Goal: Information Seeking & Learning: Learn about a topic

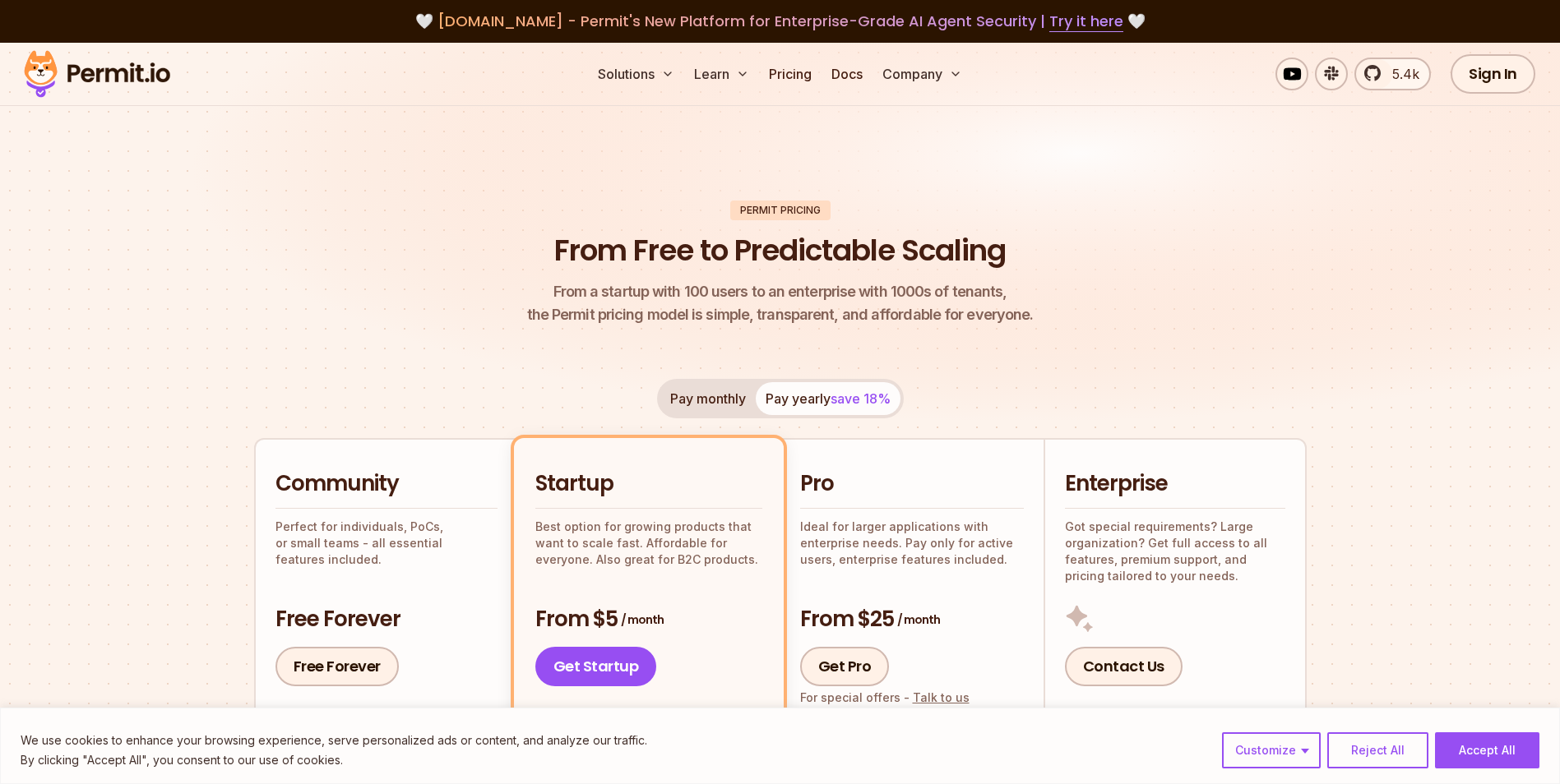
click at [96, 58] on img at bounding box center [98, 74] width 161 height 56
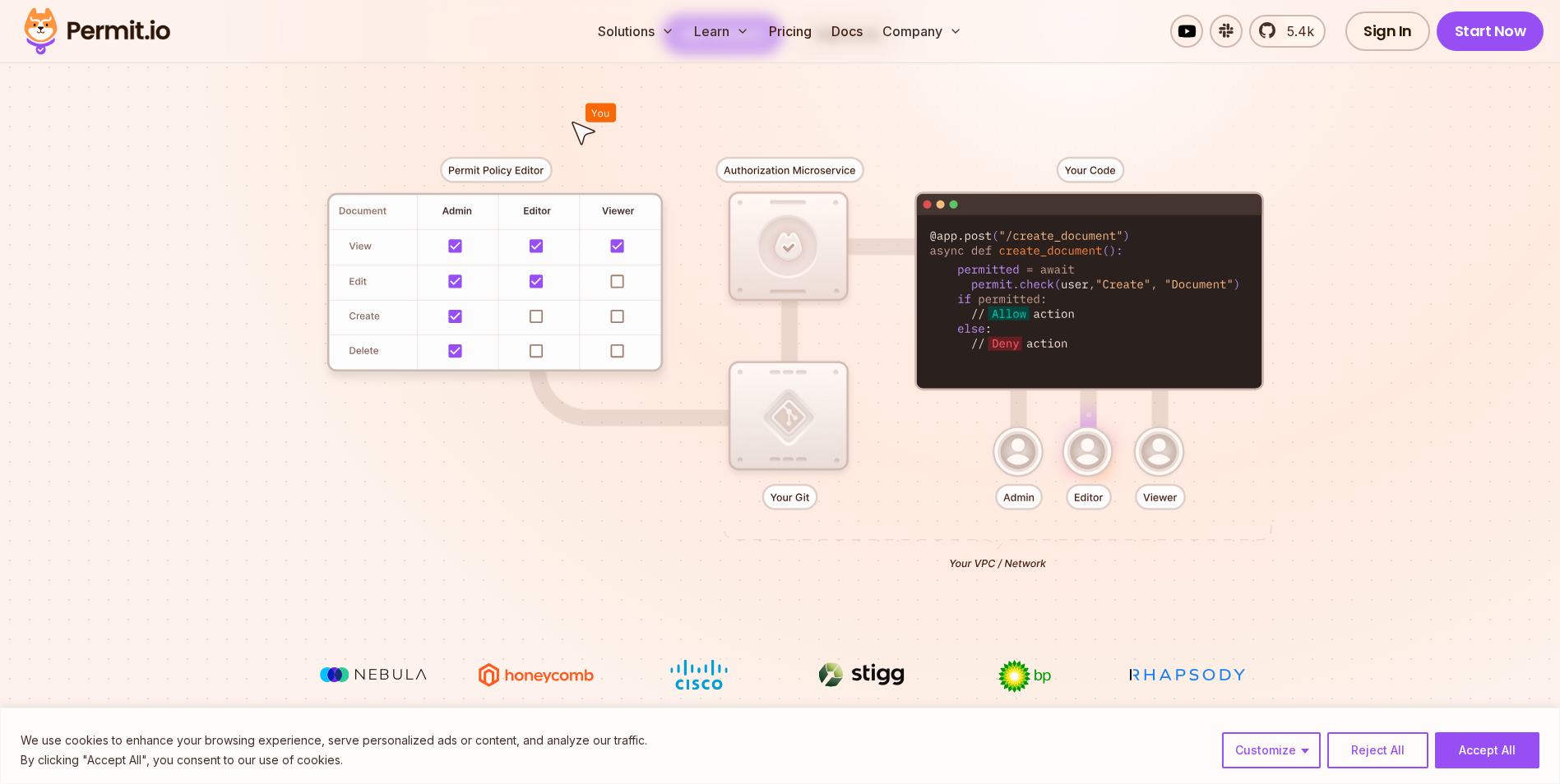
scroll to position [247, 0]
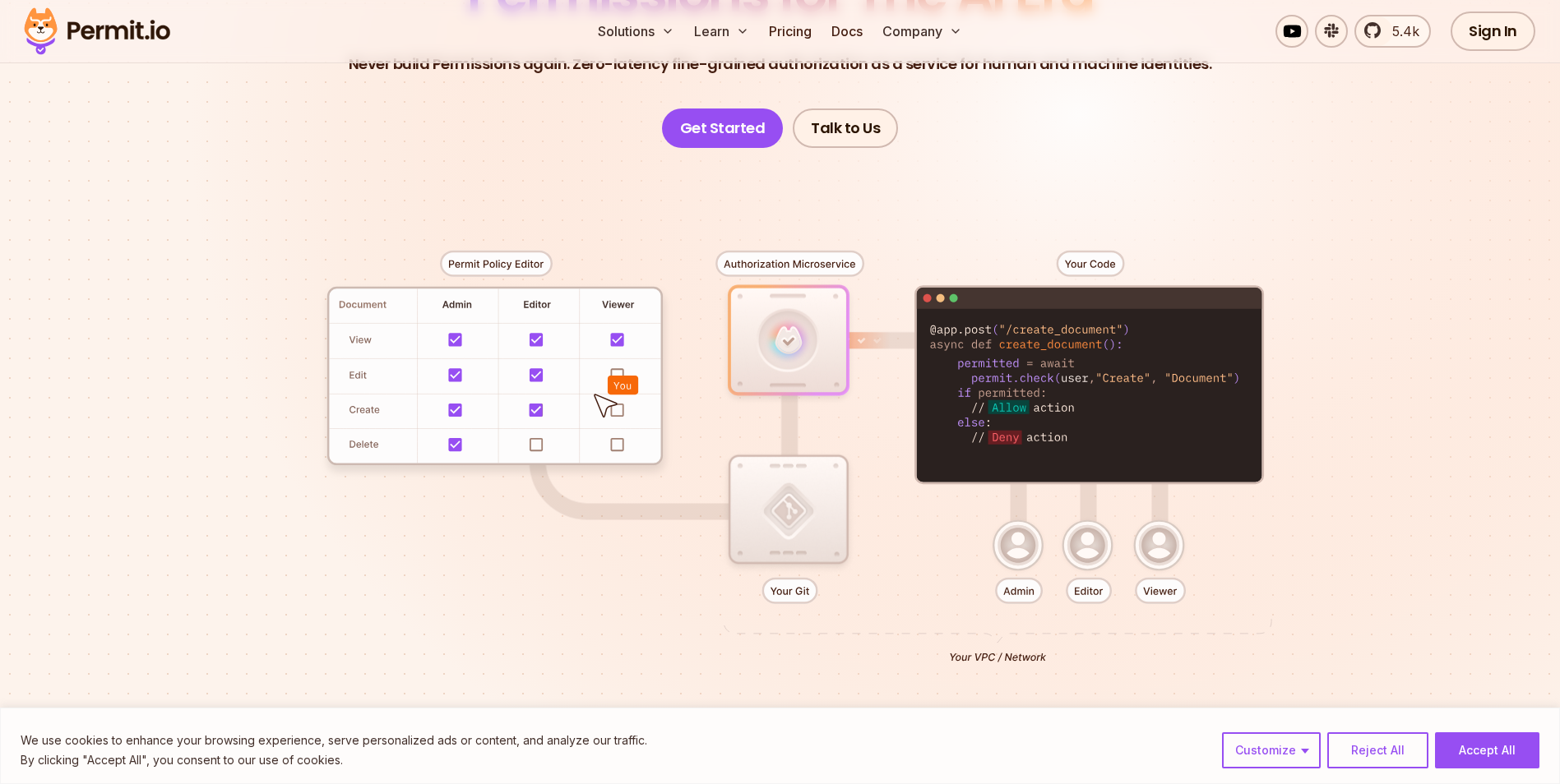
click at [1472, 745] on button "Accept All" at bounding box center [1487, 750] width 104 height 36
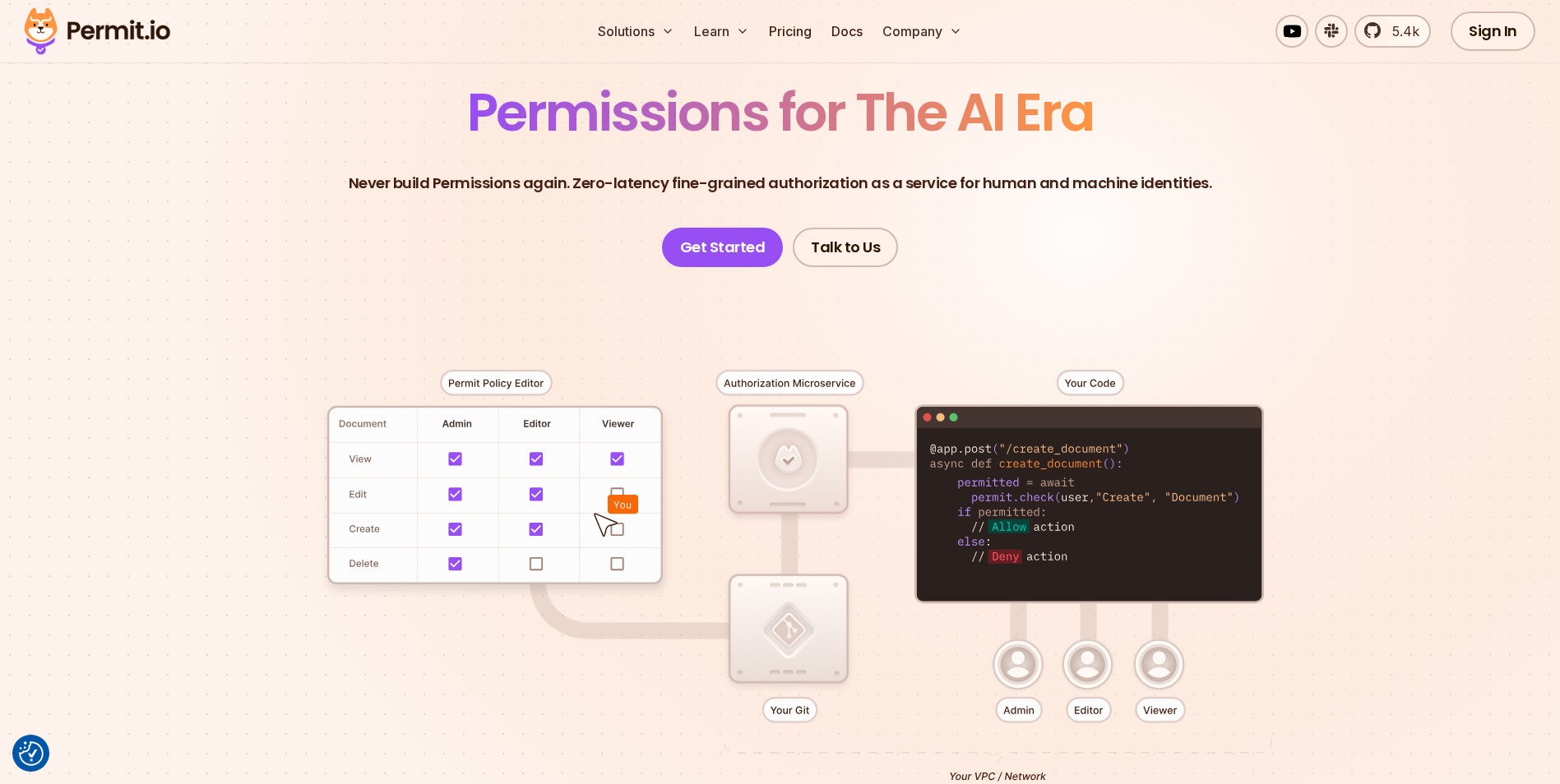
scroll to position [0, 0]
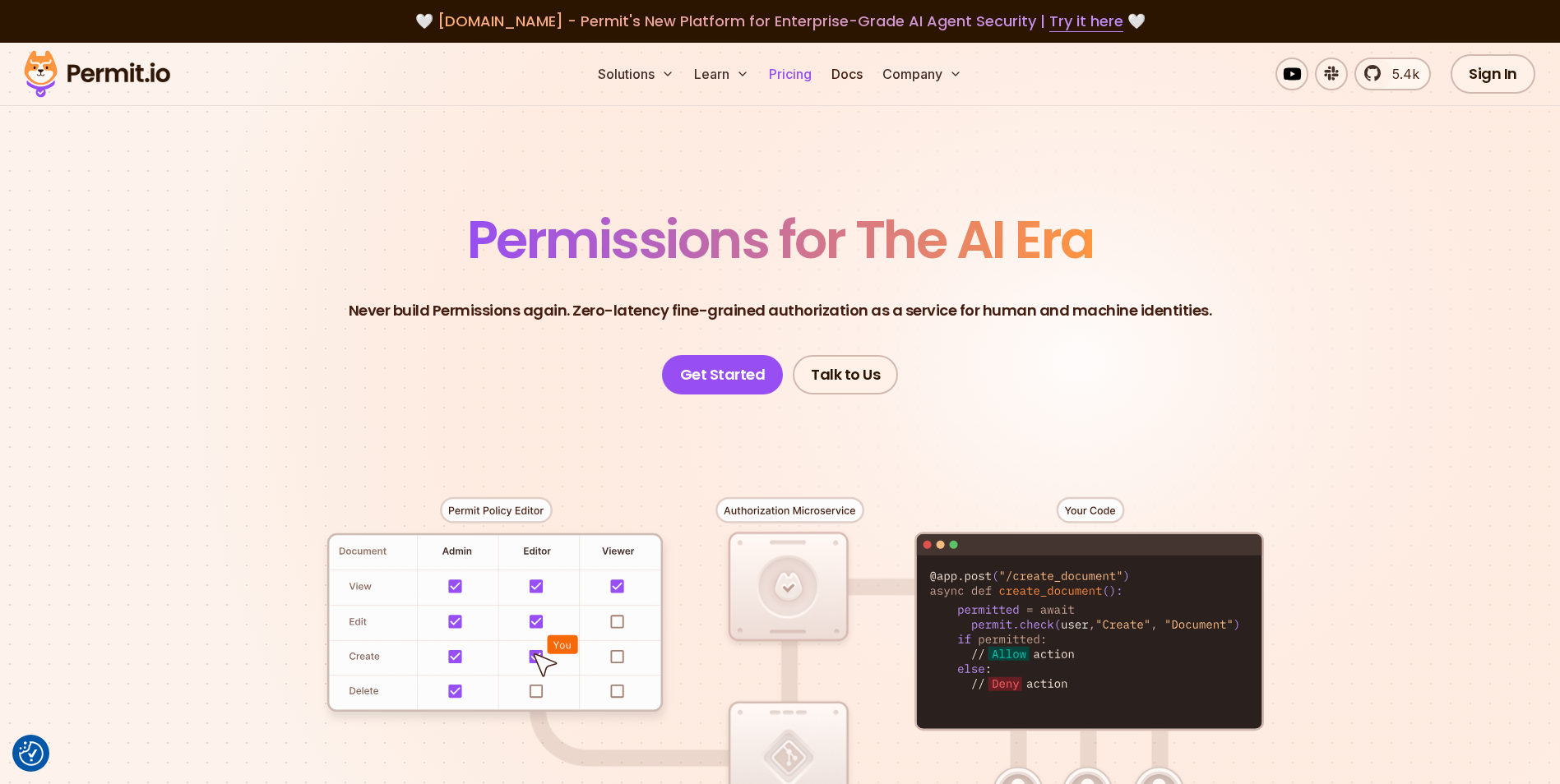
click at [778, 71] on link "Pricing" at bounding box center [790, 73] width 56 height 33
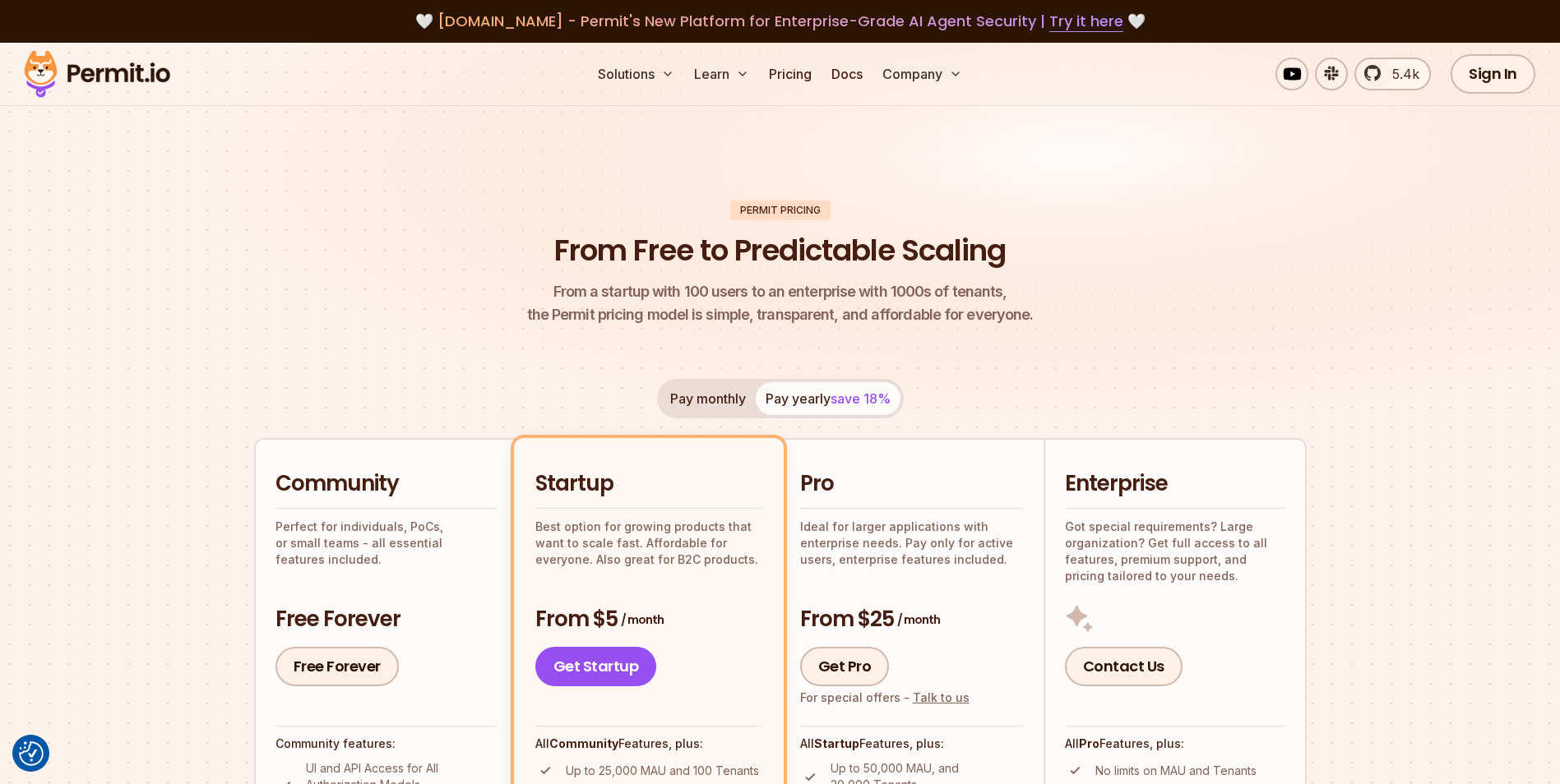
scroll to position [247, 0]
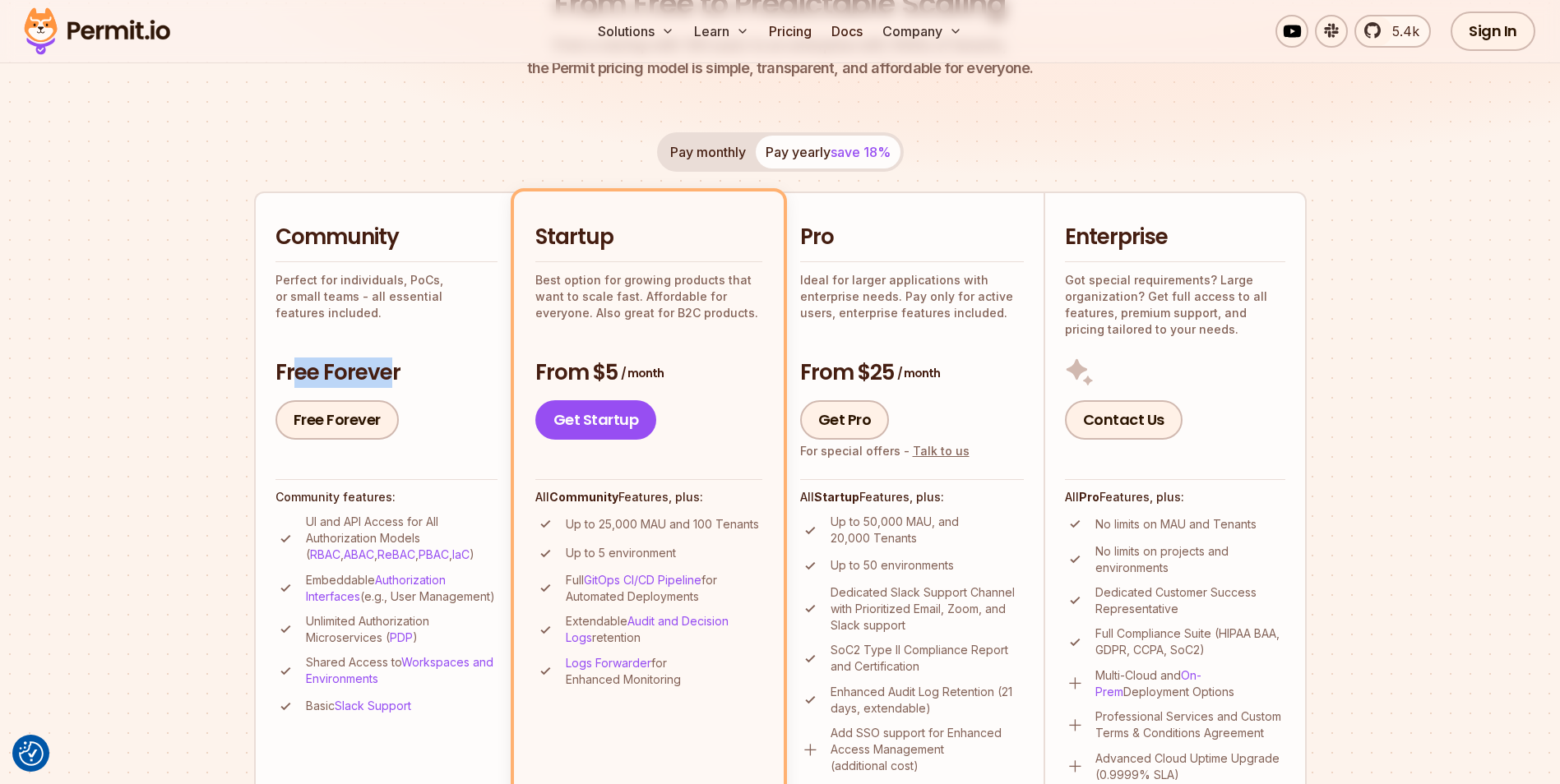
drag, startPoint x: 292, startPoint y: 376, endPoint x: 391, endPoint y: 376, distance: 99.0
click at [391, 376] on h3 "Free Forever" at bounding box center [387, 373] width 222 height 29
drag, startPoint x: 391, startPoint y: 376, endPoint x: 462, endPoint y: 402, distance: 75.6
click at [462, 402] on div "Free Forever" at bounding box center [387, 420] width 222 height 39
click at [403, 335] on div "Community Perfect for individuals, PoCs, or small teams - all essential feature…" at bounding box center [387, 331] width 222 height 217
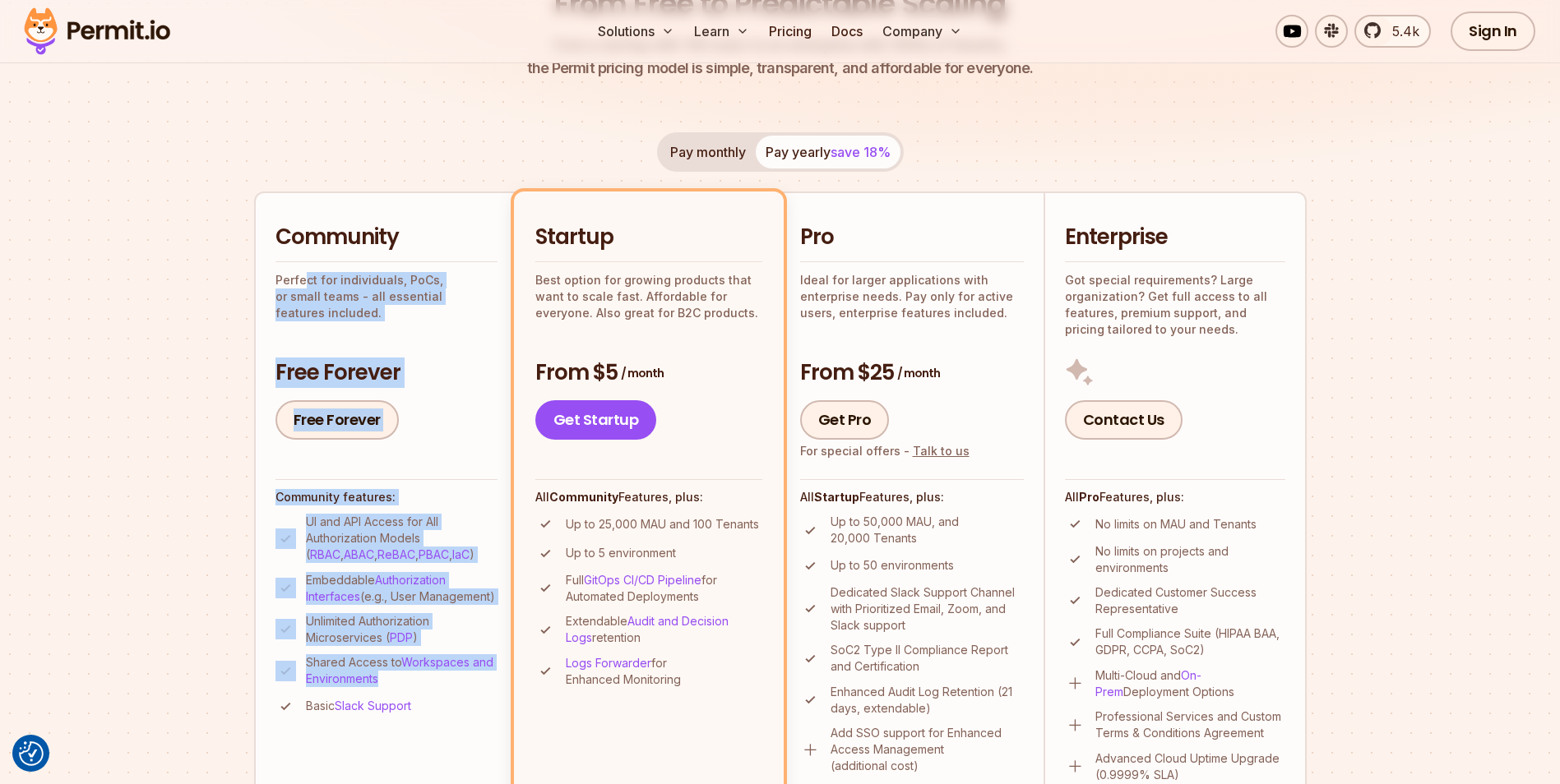
drag, startPoint x: 303, startPoint y: 284, endPoint x: 389, endPoint y: 707, distance: 431.7
click at [389, 707] on li "Community Perfect for individuals, PoCs, or small teams - all essential feature…" at bounding box center [385, 502] width 263 height 623
drag, startPoint x: 389, startPoint y: 707, endPoint x: 448, endPoint y: 441, distance: 272.5
click at [448, 441] on li "Community Perfect for individuals, PoCs, or small teams - all essential feature…" at bounding box center [385, 502] width 263 height 623
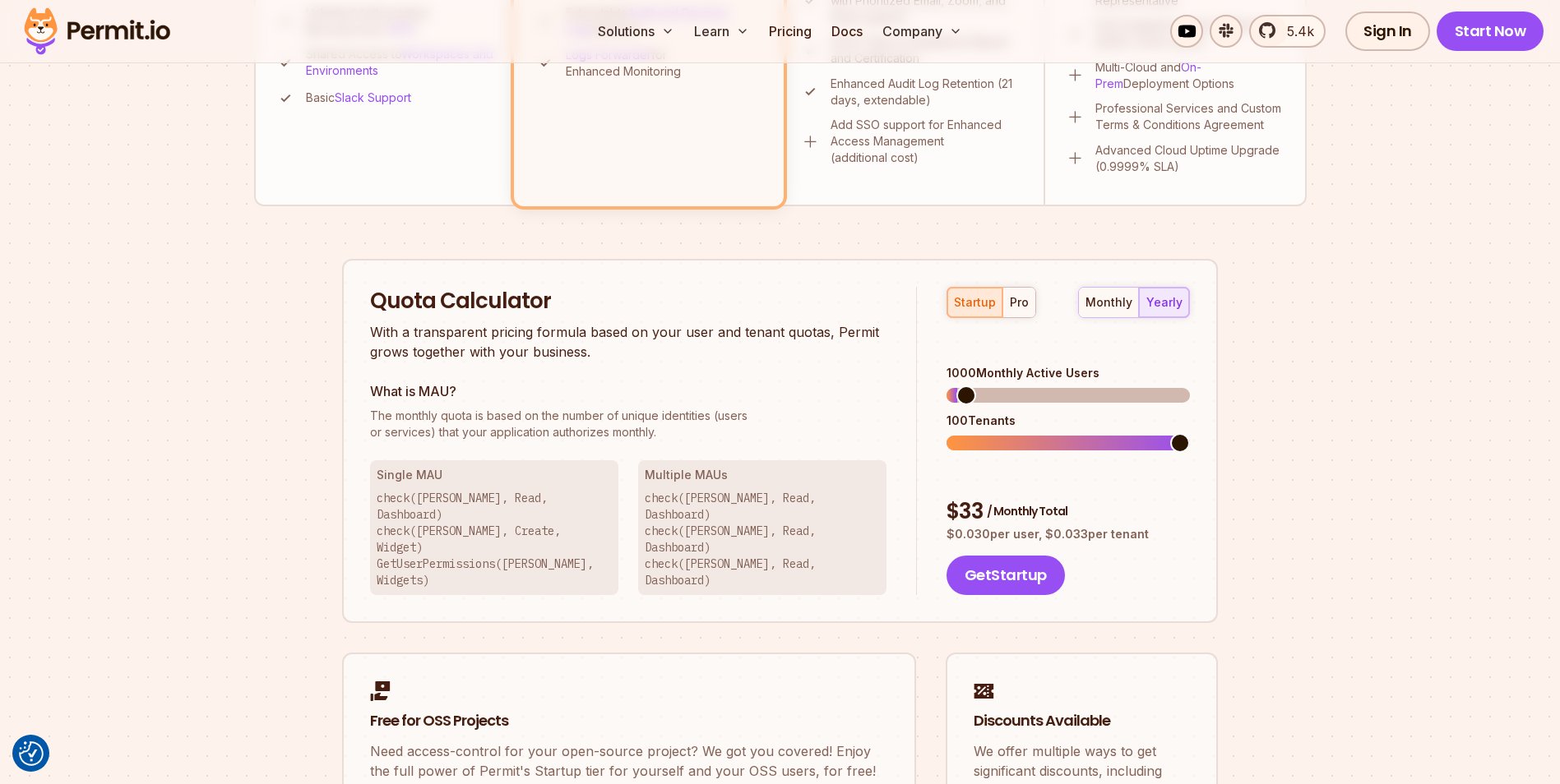
scroll to position [904, 0]
